Goal: Check status: Check status

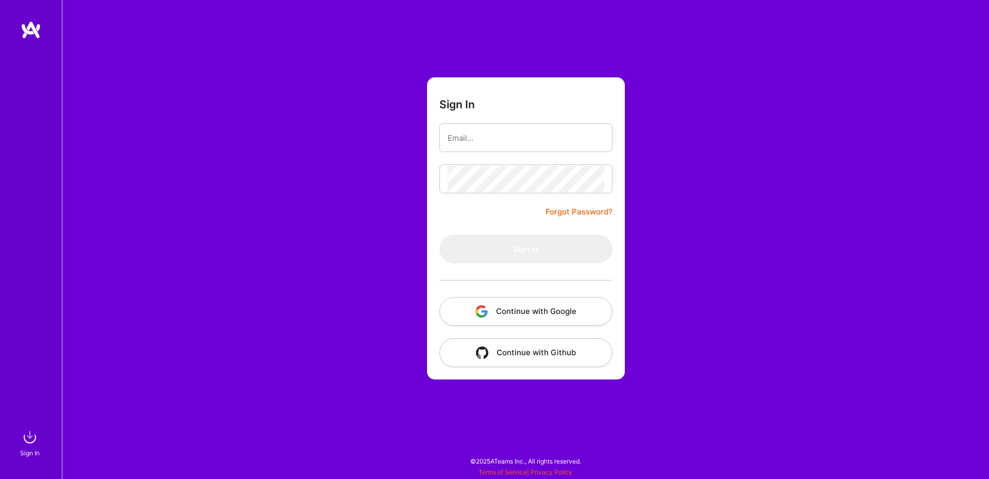
click at [502, 148] on input "email" at bounding box center [526, 138] width 157 height 26
type input "[PERSON_NAME][DOMAIN_NAME][EMAIL_ADDRESS][DOMAIN_NAME]"
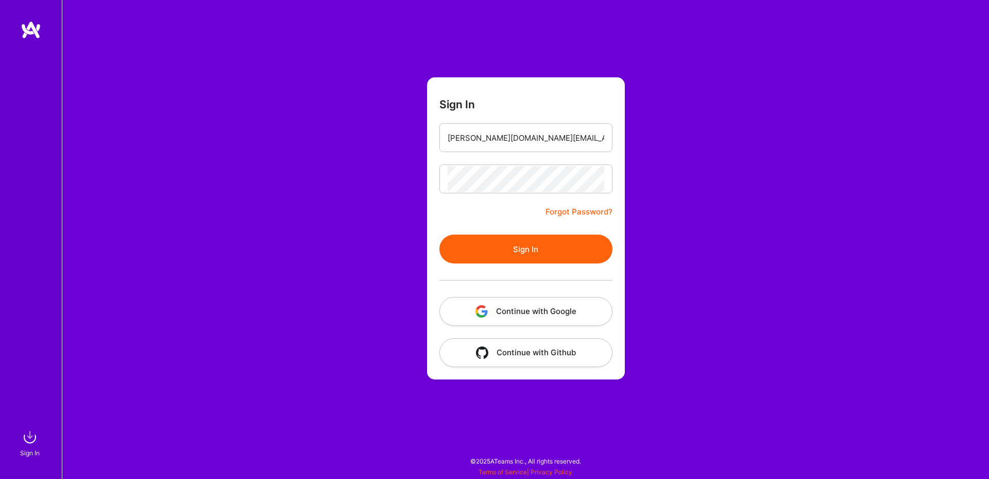
click at [509, 244] on button "Sign In" at bounding box center [525, 248] width 173 height 29
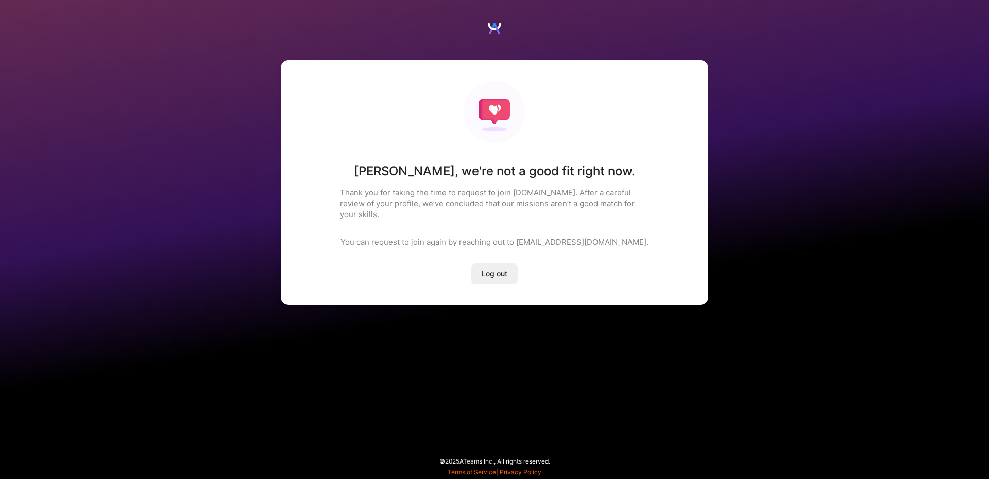
click at [446, 192] on p "Thank you for taking the time to request to join [DOMAIN_NAME]. After a careful…" at bounding box center [494, 203] width 309 height 32
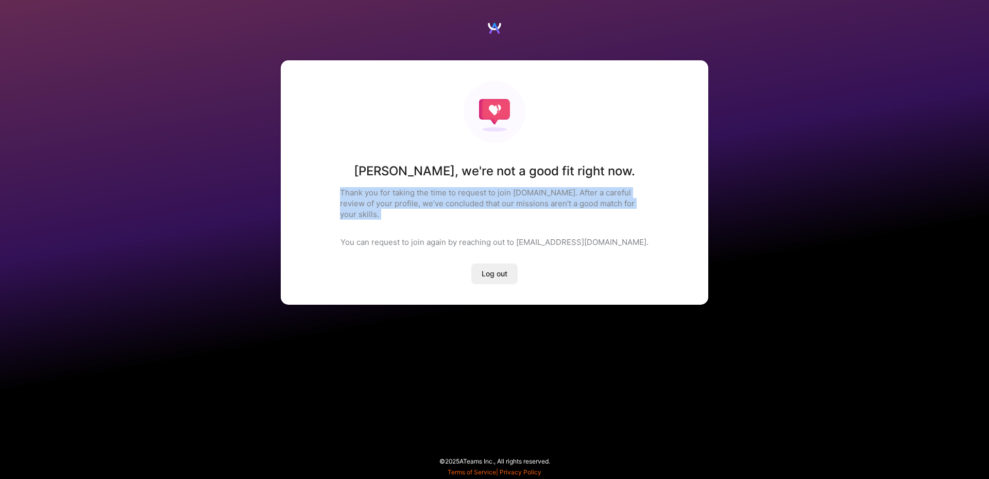
click at [446, 192] on p "Thank you for taking the time to request to join [DOMAIN_NAME]. After a careful…" at bounding box center [494, 203] width 309 height 32
